Goal: Navigation & Orientation: Find specific page/section

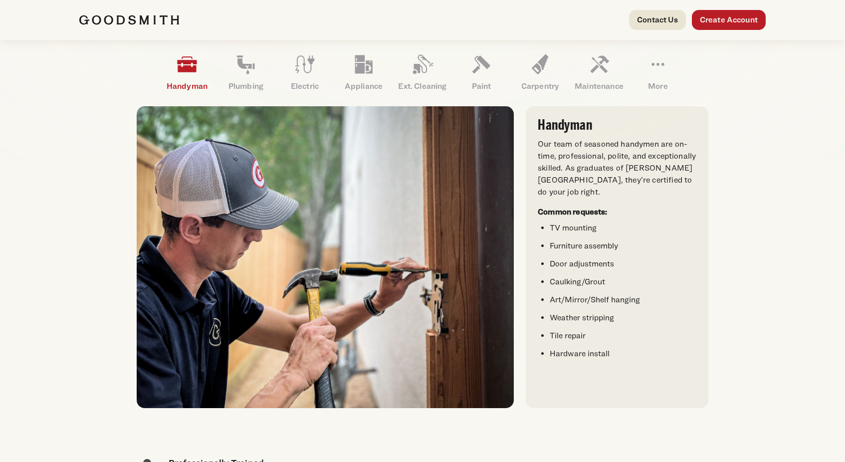
scroll to position [146, 0]
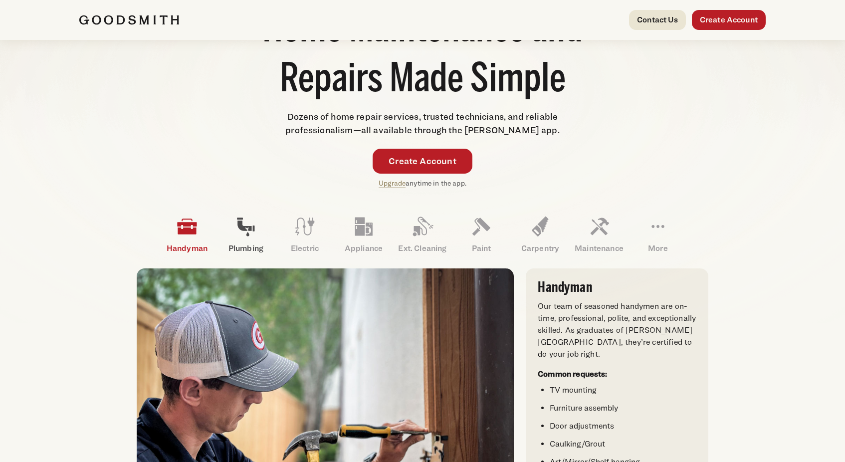
click at [250, 230] on icon at bounding box center [245, 227] width 17 height 18
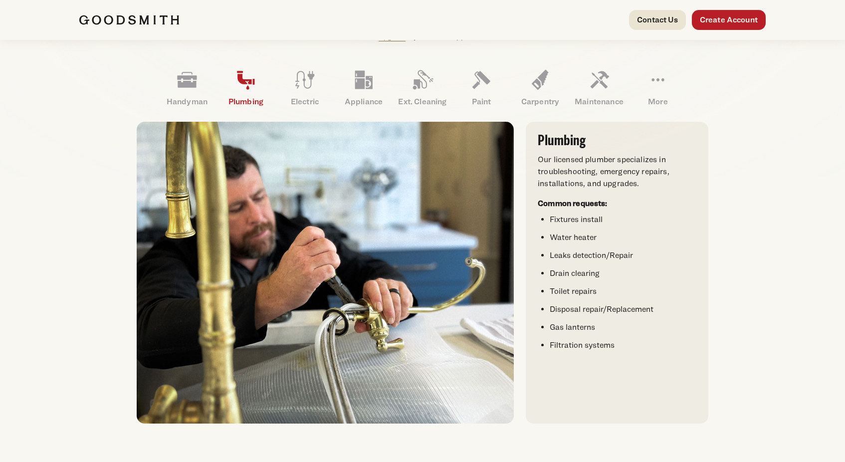
scroll to position [292, 0]
click at [373, 80] on icon at bounding box center [364, 80] width 24 height 24
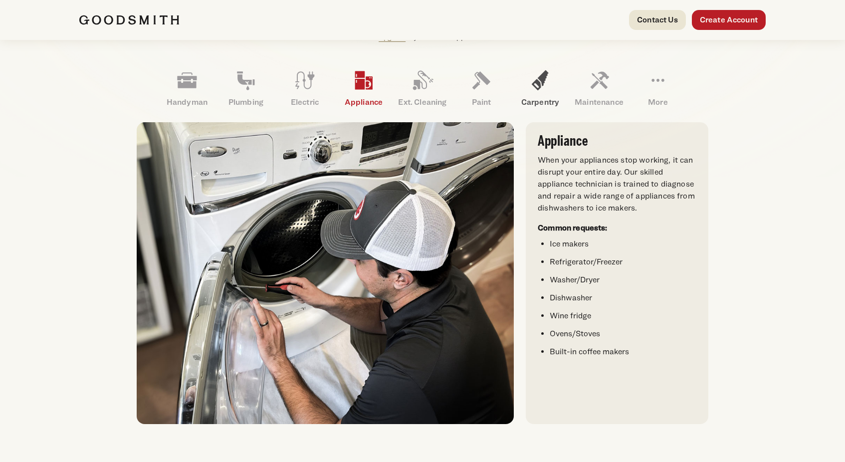
click at [542, 84] on icon at bounding box center [540, 80] width 17 height 20
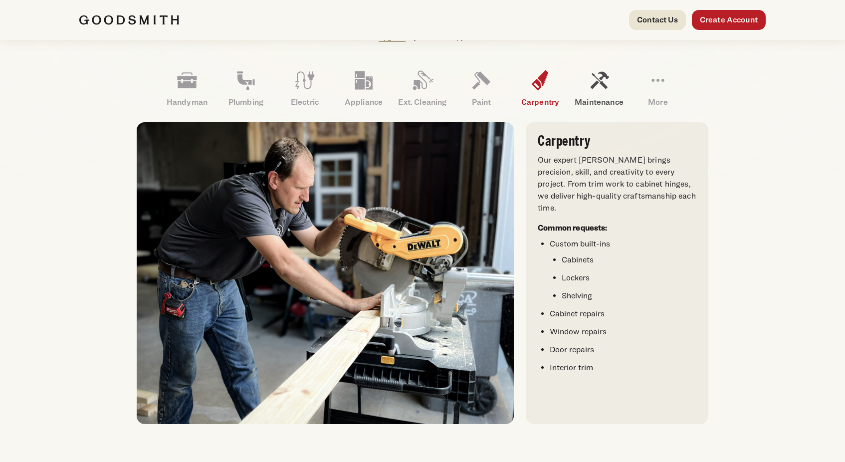
click at [600, 84] on icon at bounding box center [599, 80] width 24 height 24
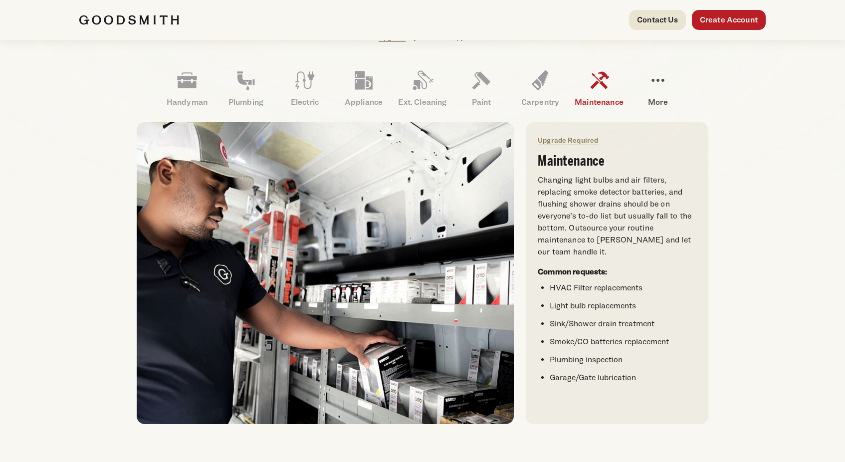
click at [658, 81] on icon at bounding box center [658, 80] width 12 height 3
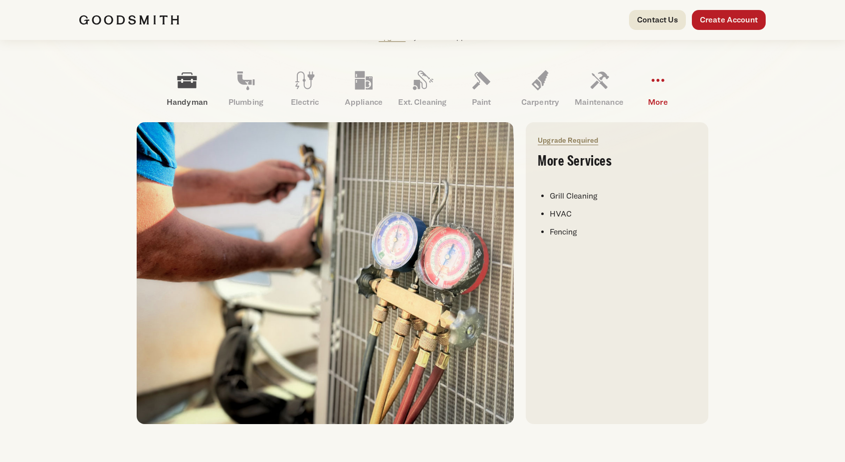
click at [192, 93] on link "Handyman" at bounding box center [187, 88] width 59 height 52
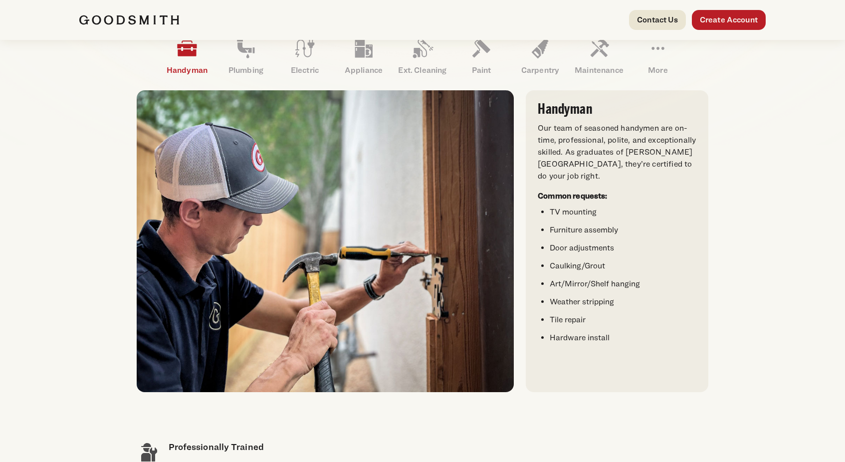
scroll to position [0, 0]
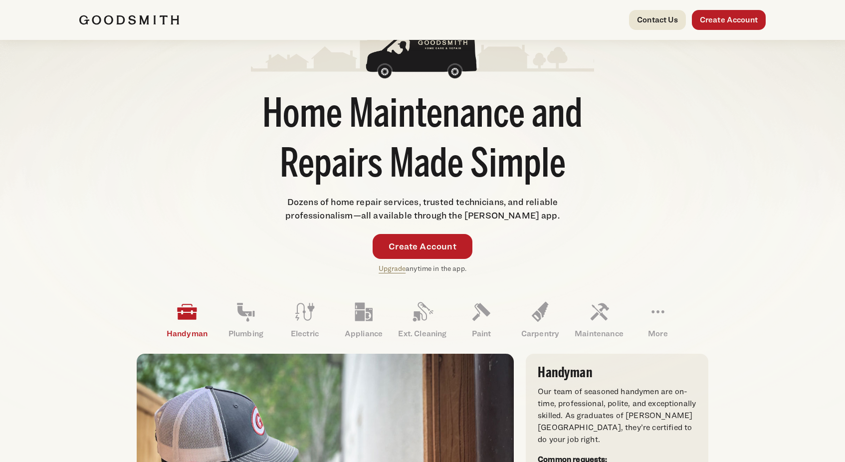
scroll to position [57, 0]
